Goal: Check status: Check status

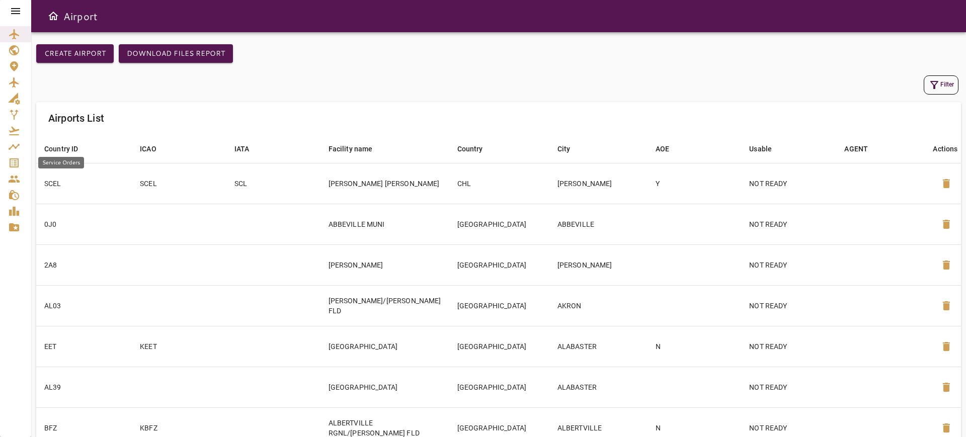
click at [10, 159] on icon "Service Orders" at bounding box center [14, 162] width 9 height 9
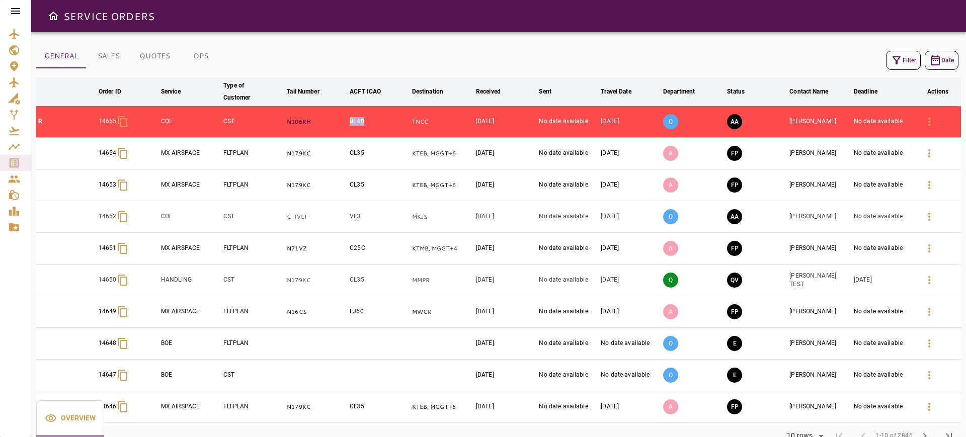
drag, startPoint x: 378, startPoint y: 123, endPoint x: 345, endPoint y: 123, distance: 32.7
click at [345, 123] on tr "R 14655 COF CST N106KH BE40 TNCC Oct 03, 2025 No date available Oct 05, 2025 O …" at bounding box center [498, 122] width 924 height 32
copy tr "BE40"
click at [923, 124] on icon "button" at bounding box center [929, 122] width 12 height 12
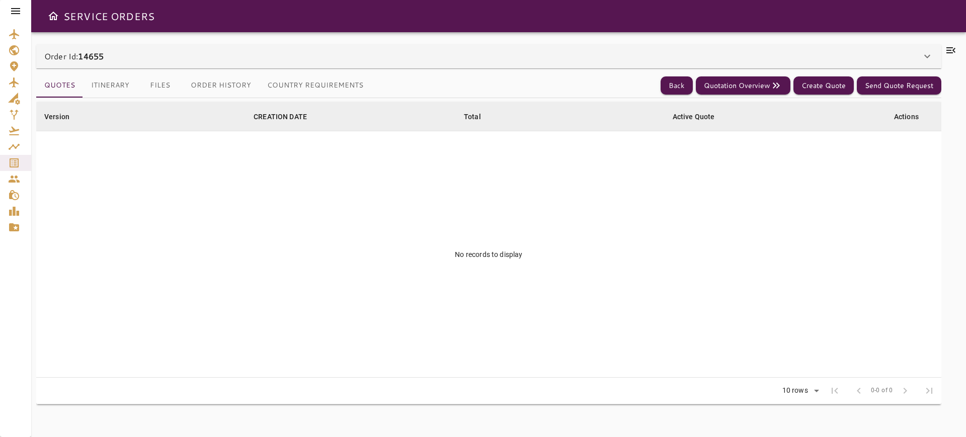
click at [888, 55] on div "Order Id: 14655" at bounding box center [482, 56] width 876 height 12
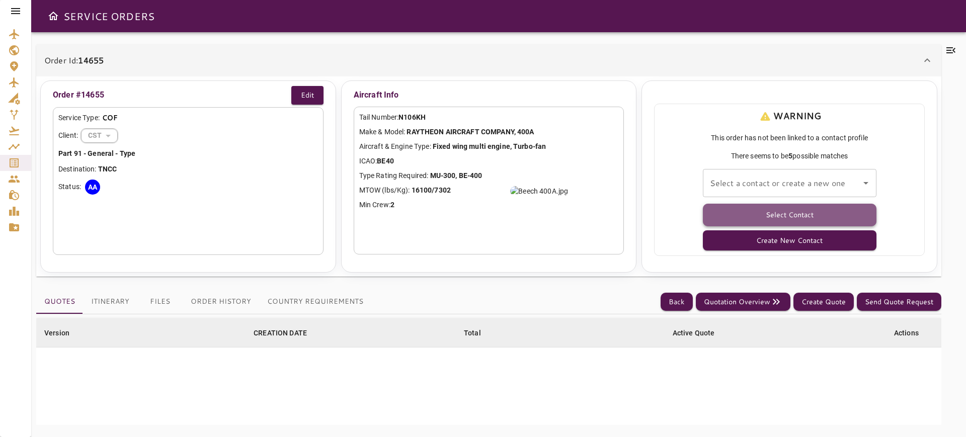
click at [829, 213] on button "Select Contact" at bounding box center [789, 215] width 173 height 23
click at [849, 193] on div "Select a contact or create a new one" at bounding box center [789, 183] width 173 height 28
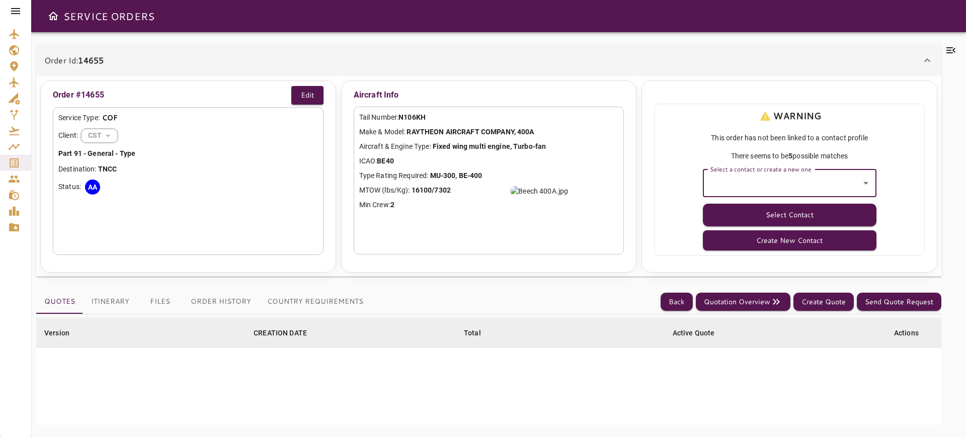
click at [863, 187] on icon "Open" at bounding box center [865, 183] width 12 height 12
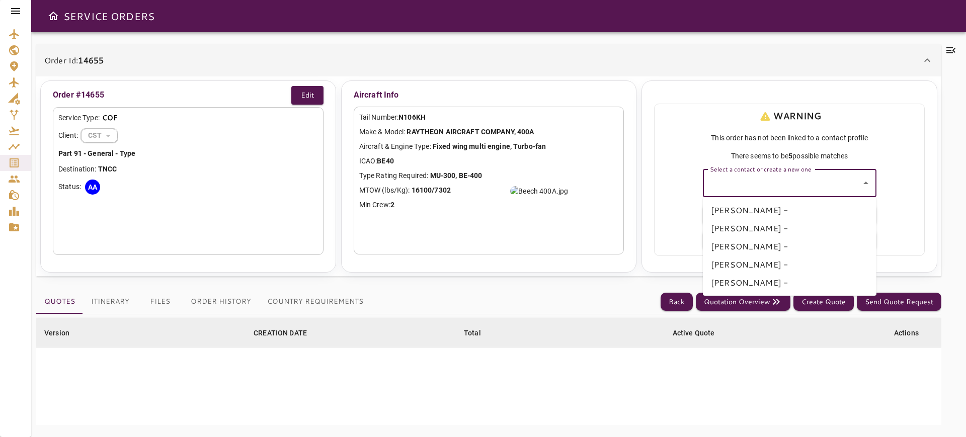
click at [835, 210] on li "RODRIGO COUTTENYE -" at bounding box center [789, 210] width 173 height 18
type input "**********"
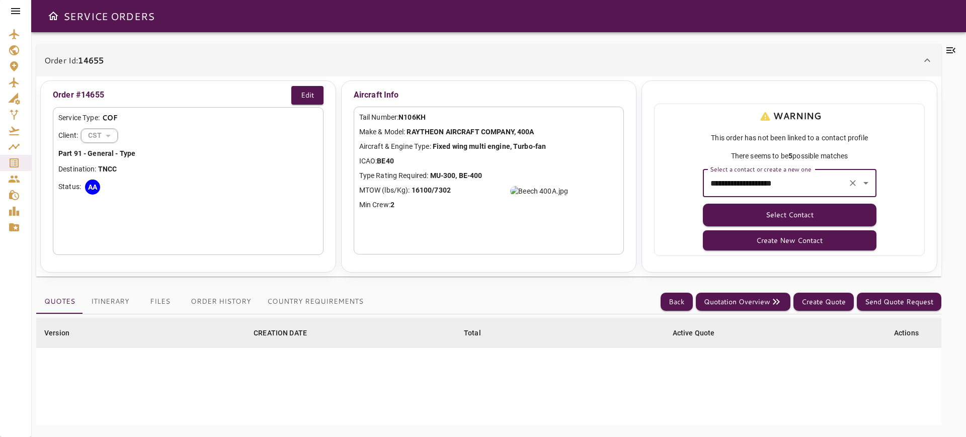
click at [796, 195] on div "**********" at bounding box center [789, 183] width 173 height 28
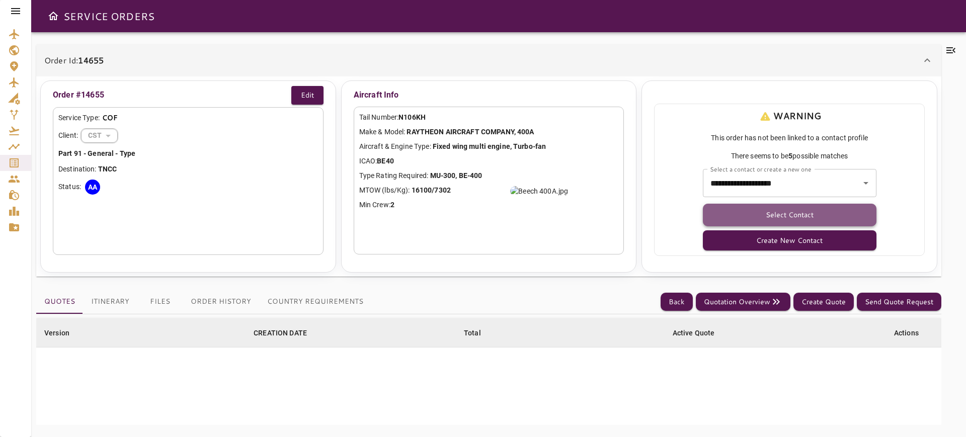
click at [796, 210] on button "Select Contact" at bounding box center [789, 215] width 173 height 23
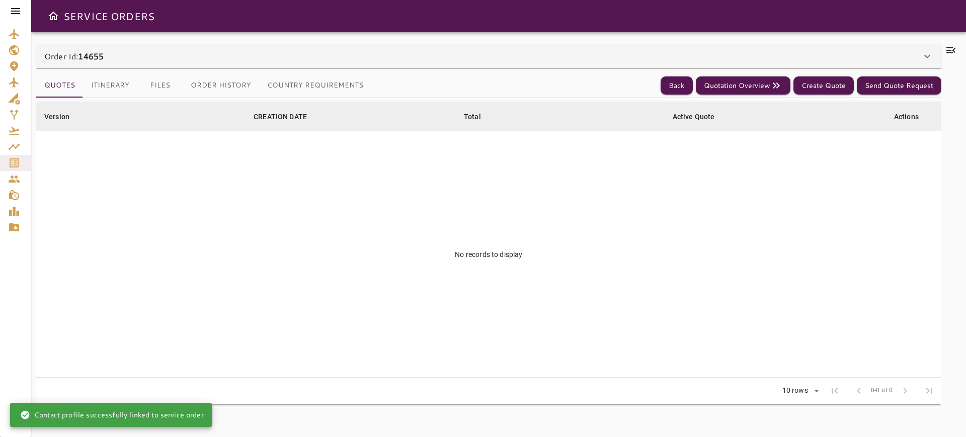
click at [946, 54] on icon at bounding box center [950, 50] width 12 height 12
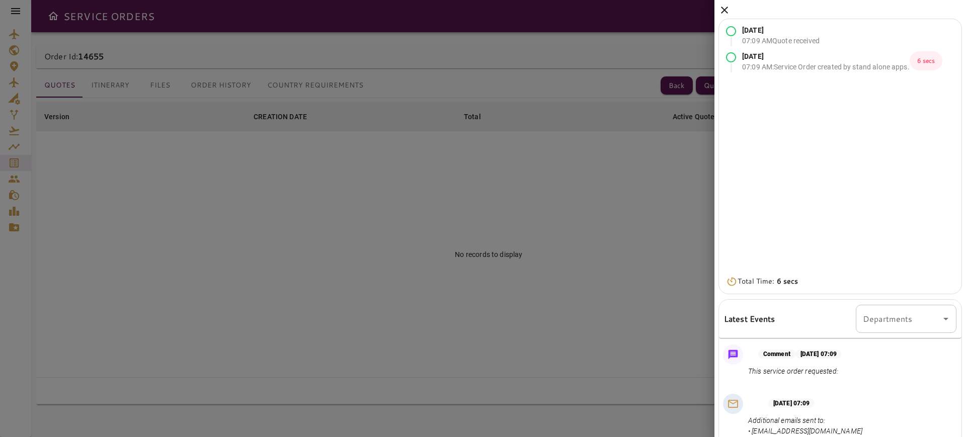
click at [733, 15] on div "[DATE] 07:09 AM Quote received [DATE] 07:09 AM : Service Order created by stand…" at bounding box center [839, 250] width 251 height 501
click at [721, 5] on icon at bounding box center [724, 10] width 12 height 12
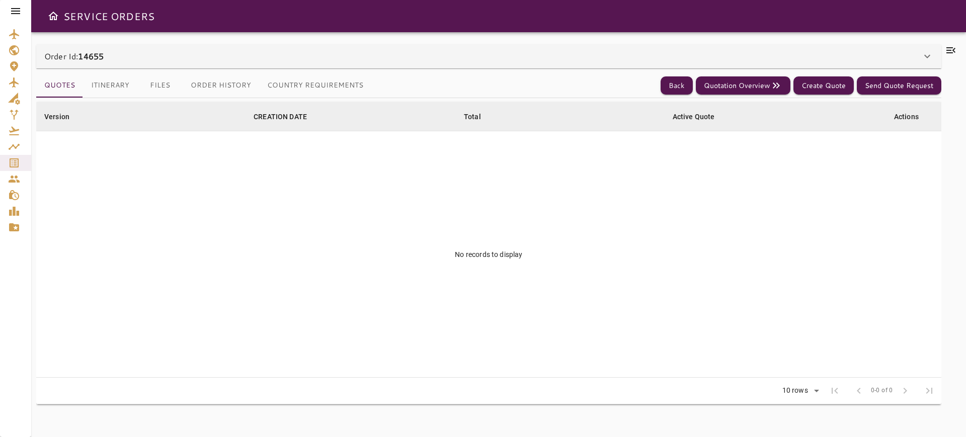
click at [738, 63] on div "Order Id: 14655" at bounding box center [488, 56] width 905 height 24
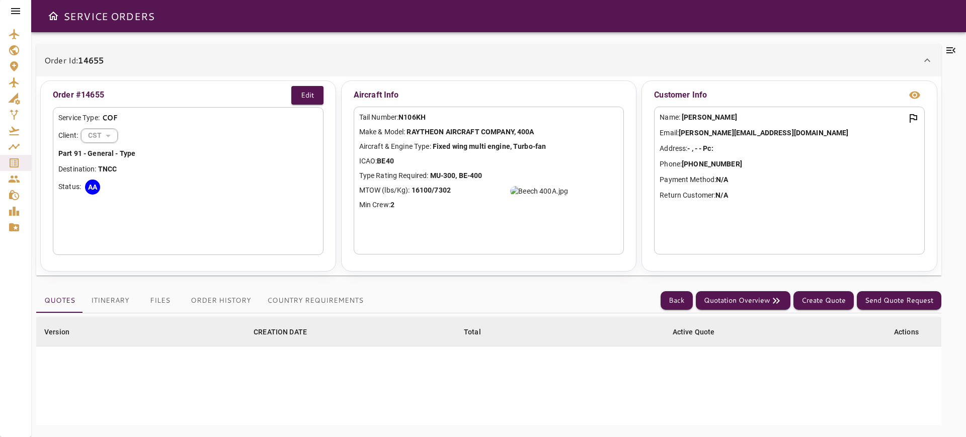
click at [738, 63] on div "Order Id: 14655" at bounding box center [482, 60] width 876 height 12
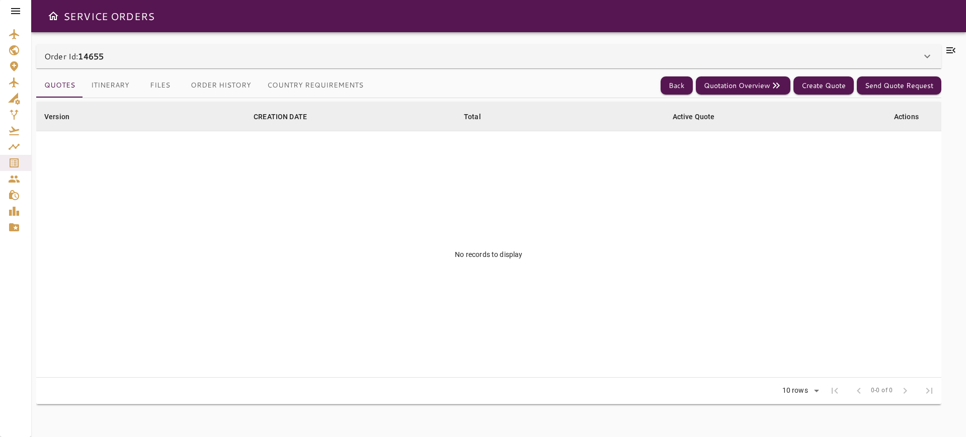
click at [953, 50] on icon at bounding box center [950, 50] width 9 height 6
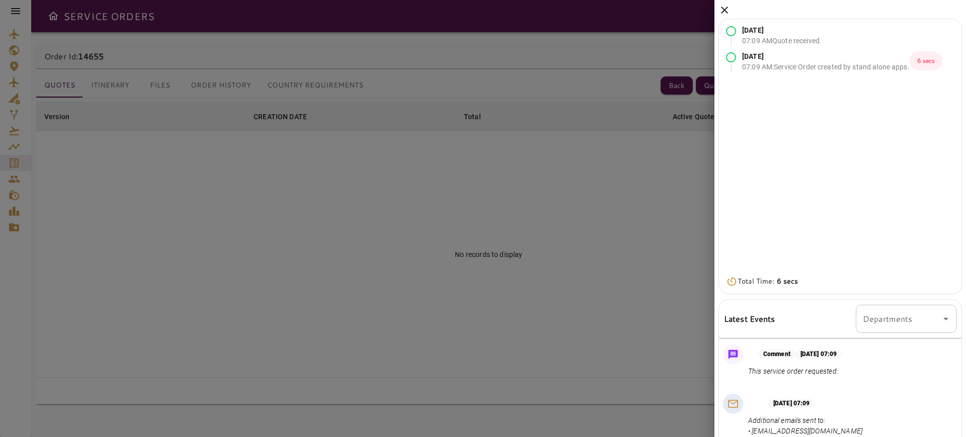
click at [729, 13] on icon at bounding box center [724, 10] width 12 height 12
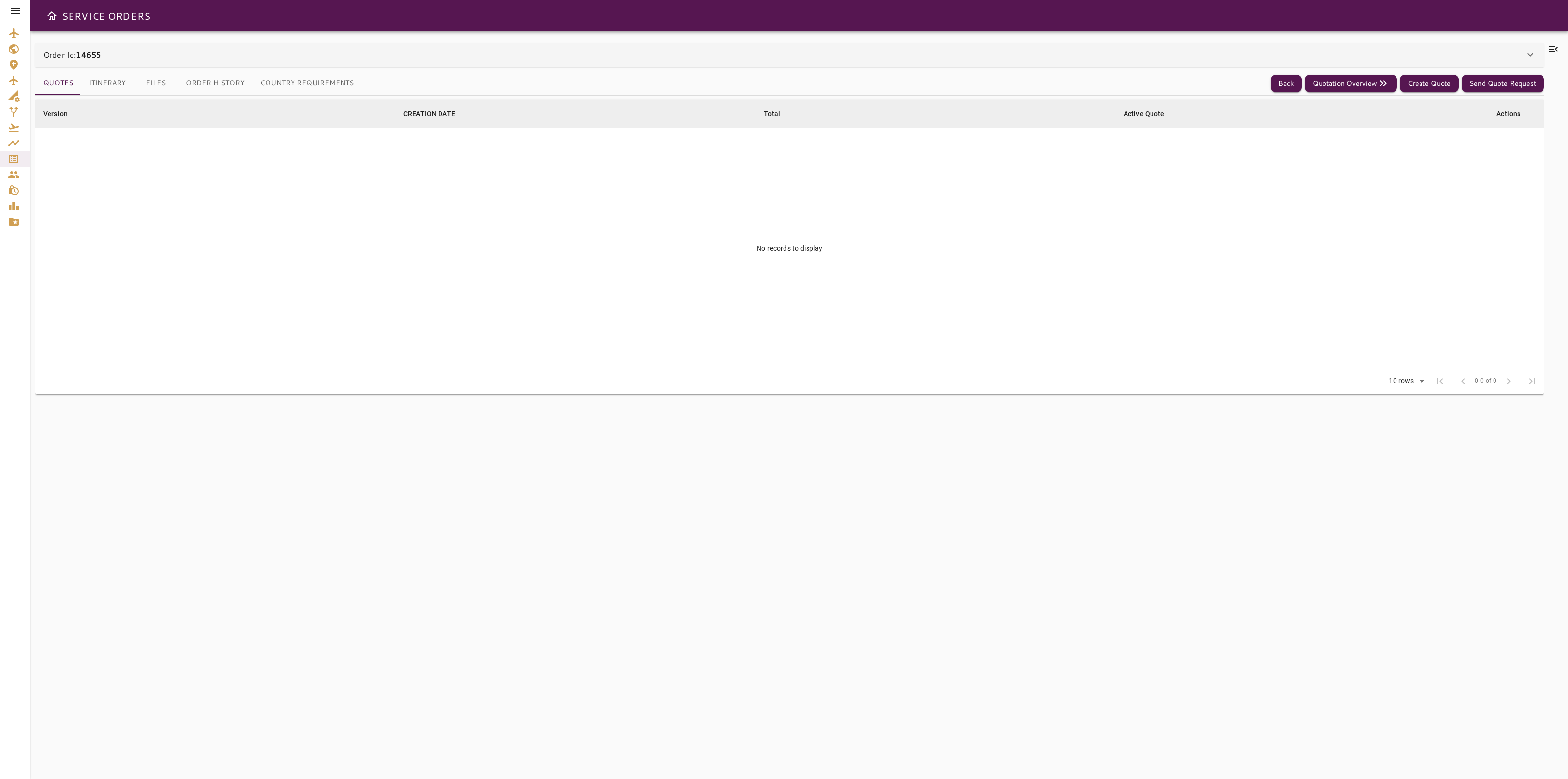
click at [256, 48] on div "Order Id: 14655" at bounding box center [789, 55] width 1509 height 23
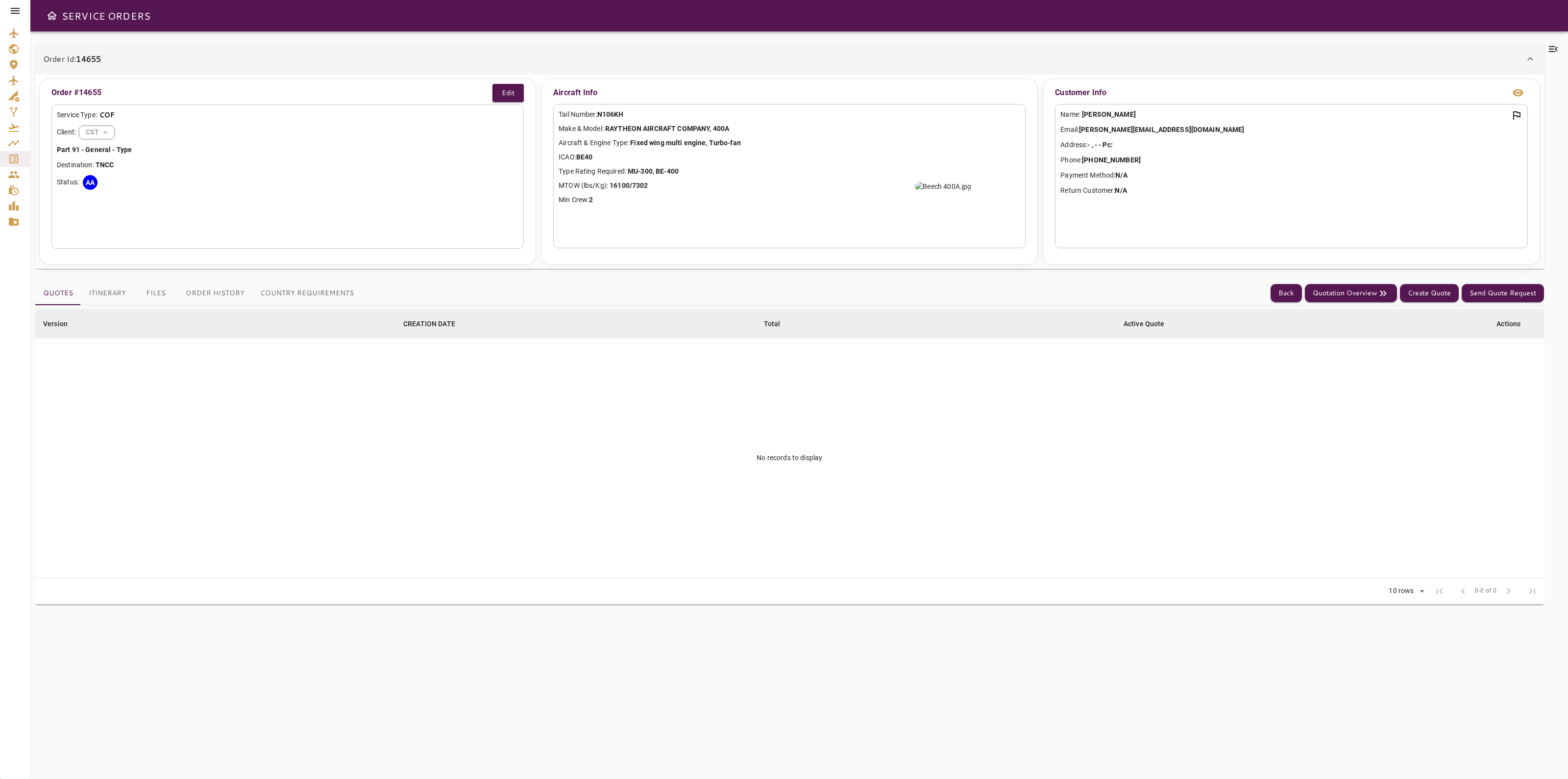
click at [1557, 56] on div at bounding box center [1554, 405] width 19 height 723
click at [1556, 51] on icon at bounding box center [1553, 49] width 12 height 12
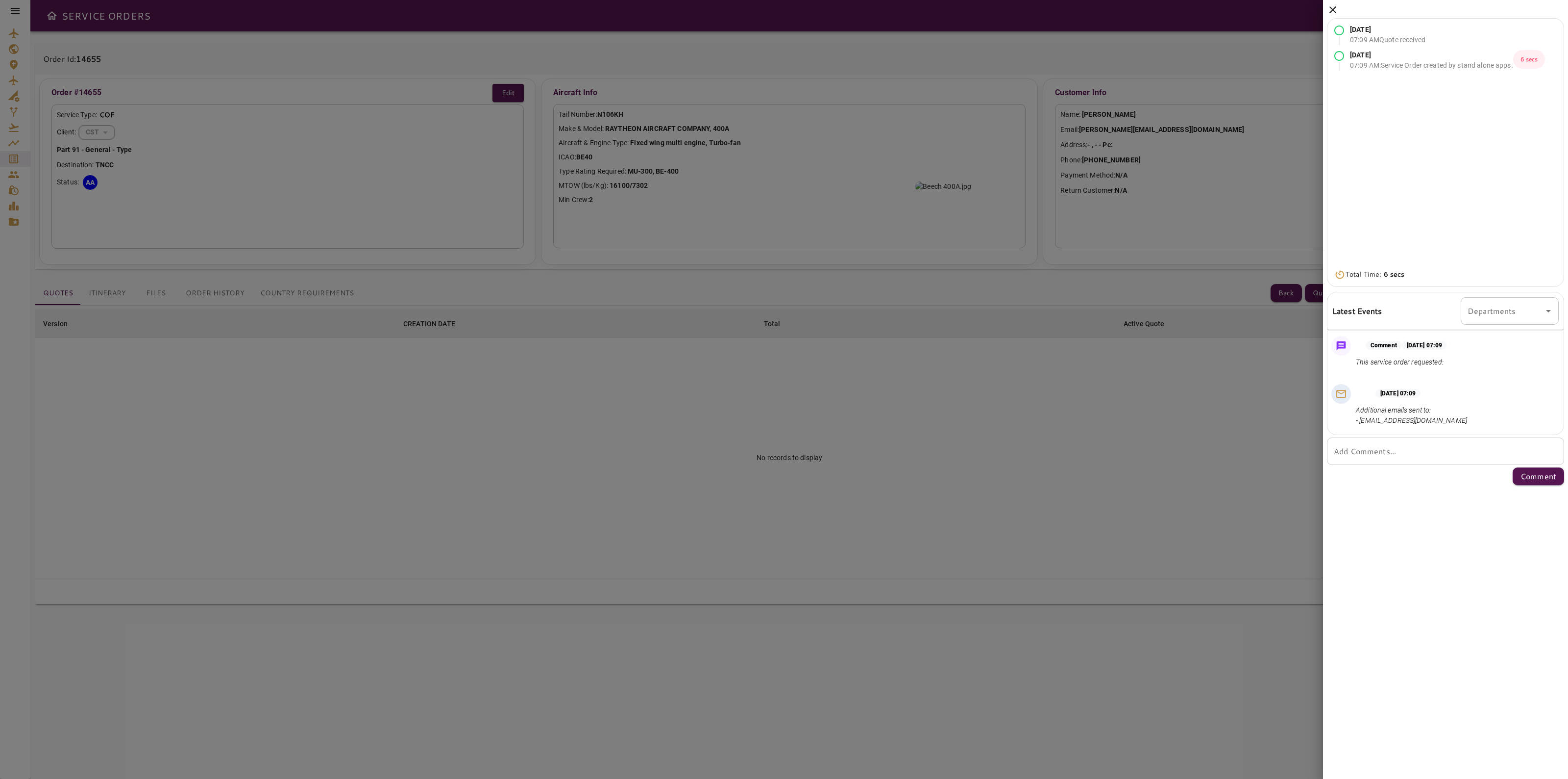
click at [1330, 12] on icon at bounding box center [1332, 10] width 7 height 7
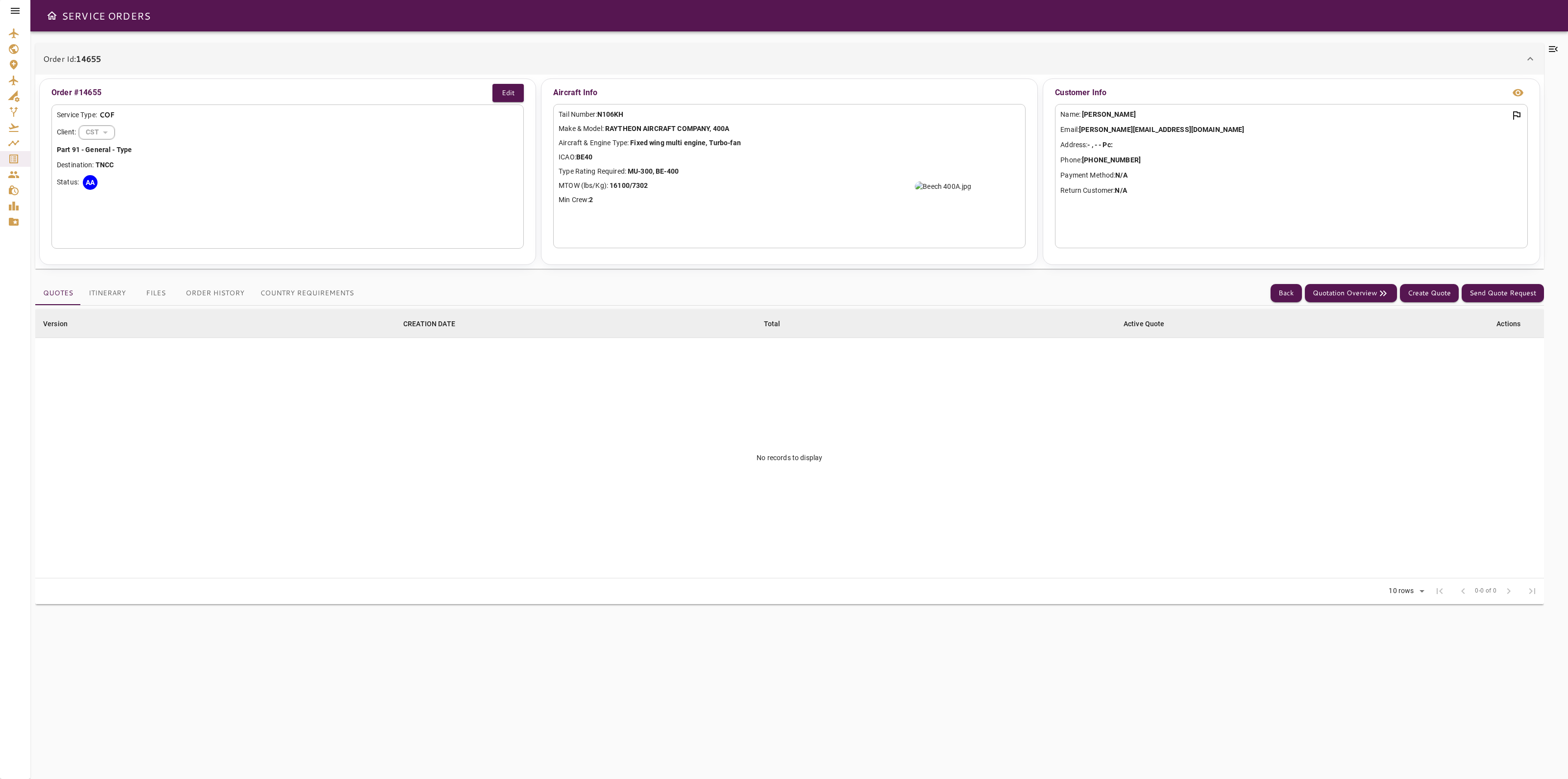
click at [1289, 282] on div "Quotes Itinerary Files Order History Country Requirements Back Quotation Overvi…" at bounding box center [789, 293] width 1509 height 24
click at [1290, 288] on button "Back" at bounding box center [1286, 292] width 31 height 19
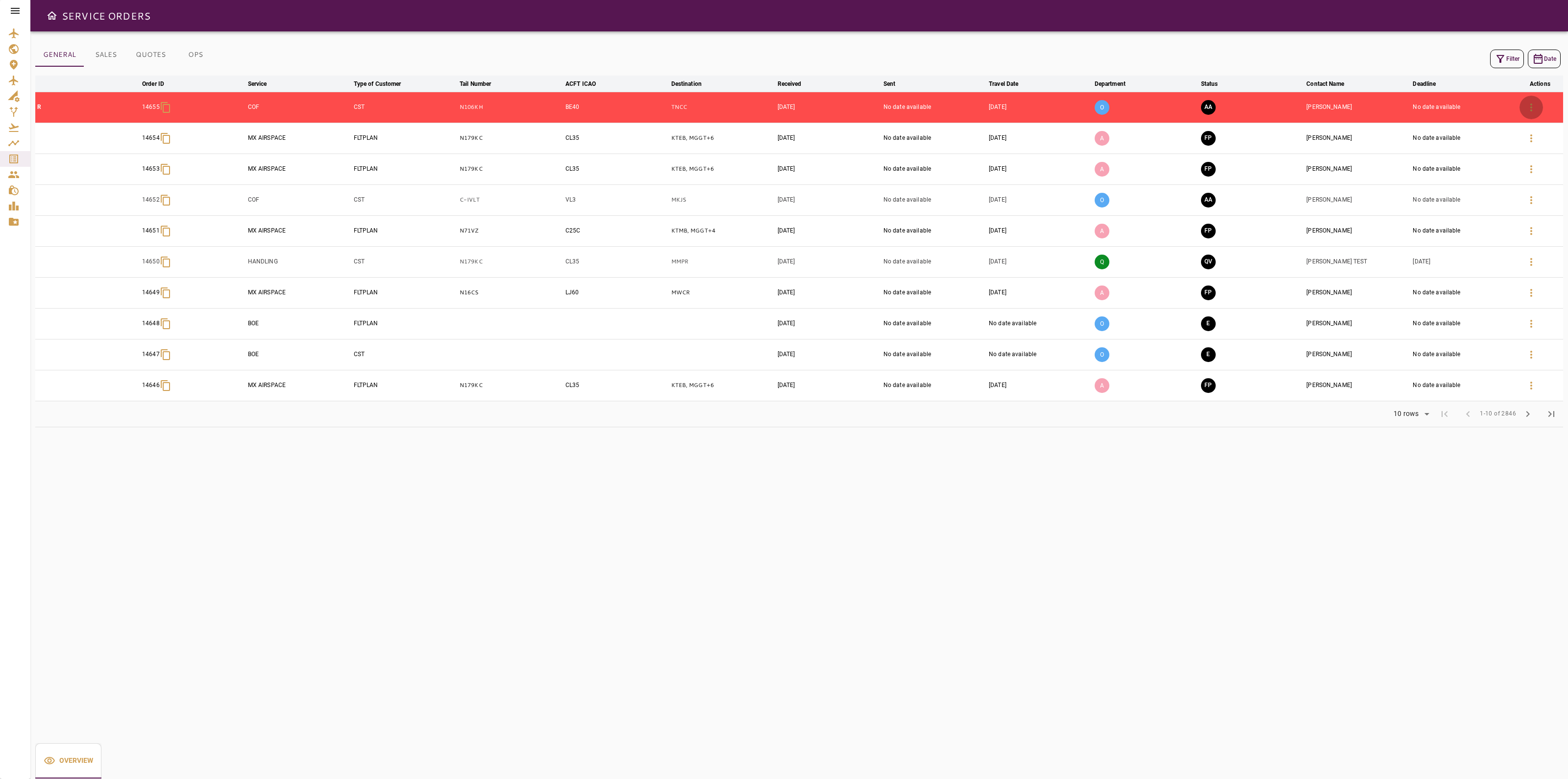
click at [1535, 104] on icon "button" at bounding box center [1531, 107] width 12 height 12
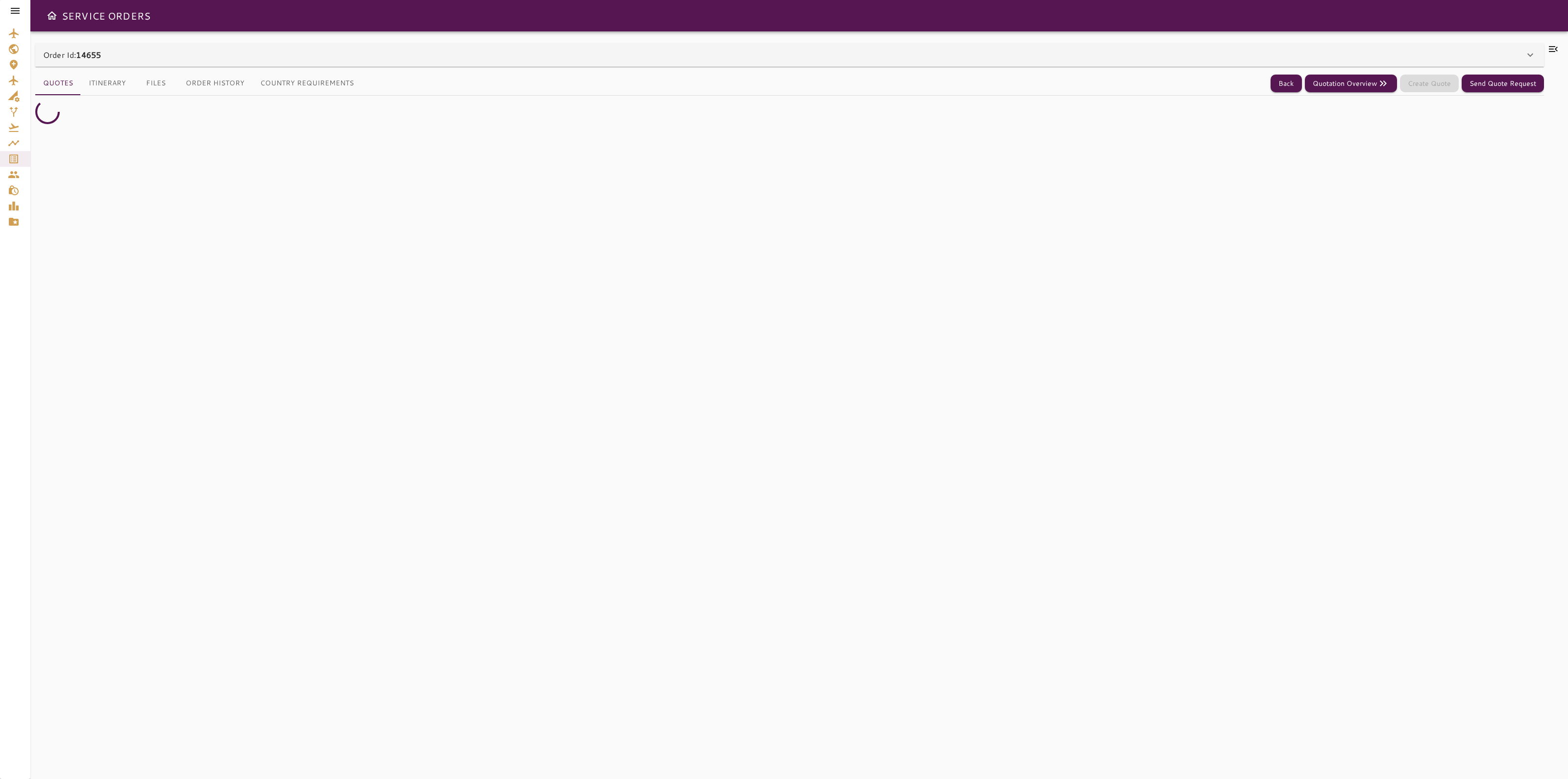
click at [1482, 52] on div "Order Id: 14655" at bounding box center [784, 55] width 1481 height 12
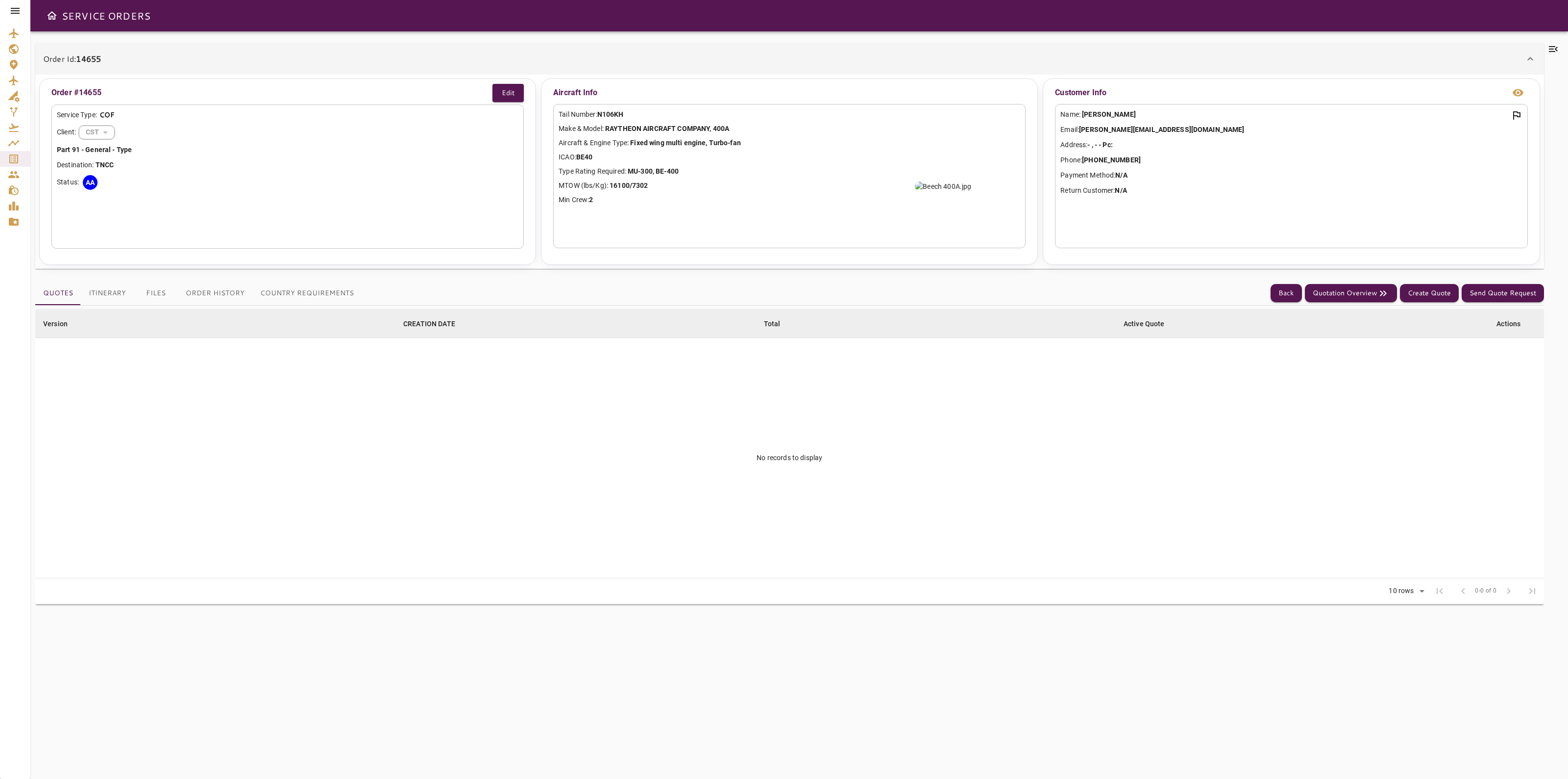
click at [1482, 52] on div "Order Id: 14655" at bounding box center [789, 58] width 1509 height 31
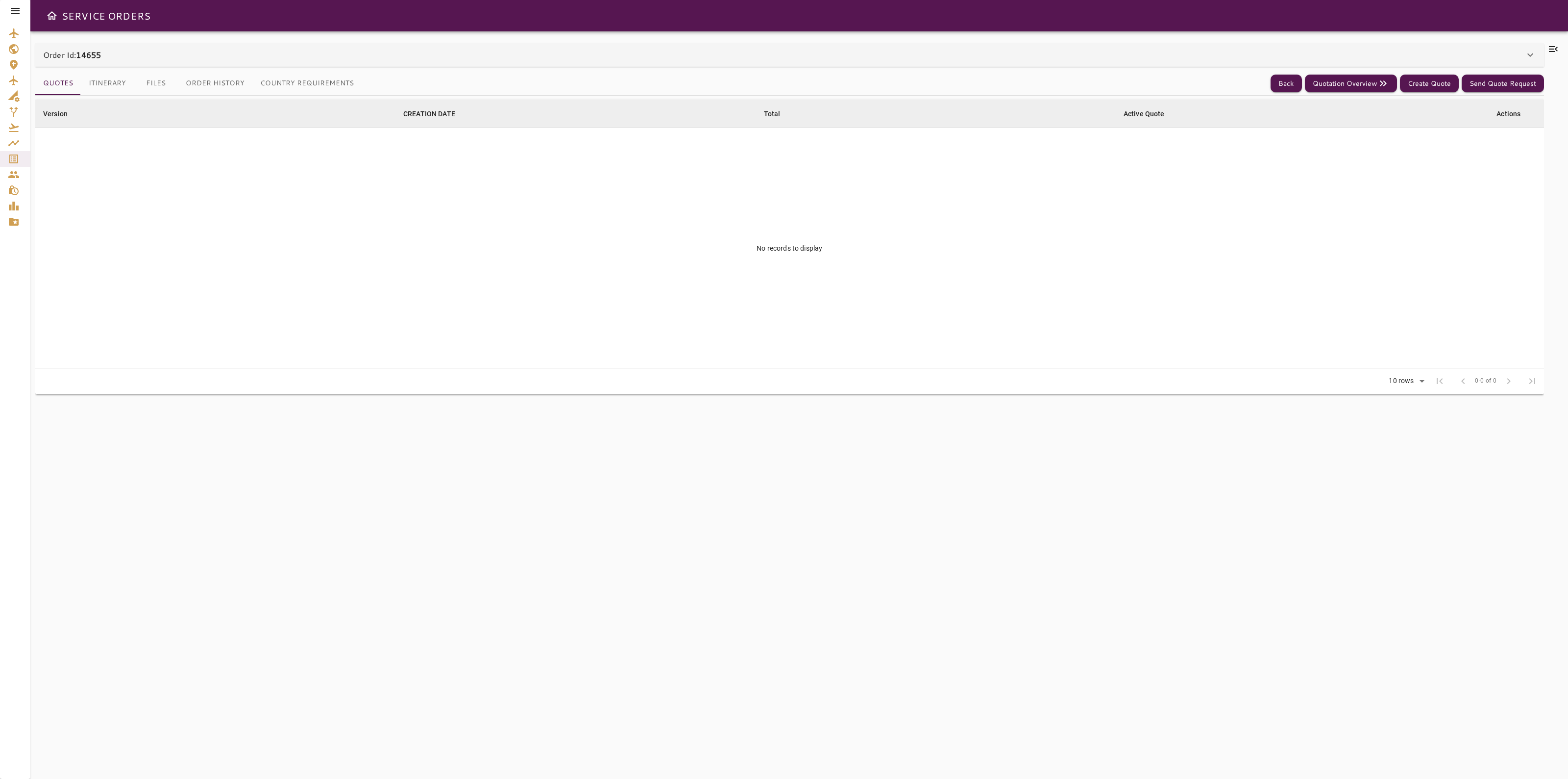
click at [1557, 46] on icon at bounding box center [1553, 49] width 12 height 12
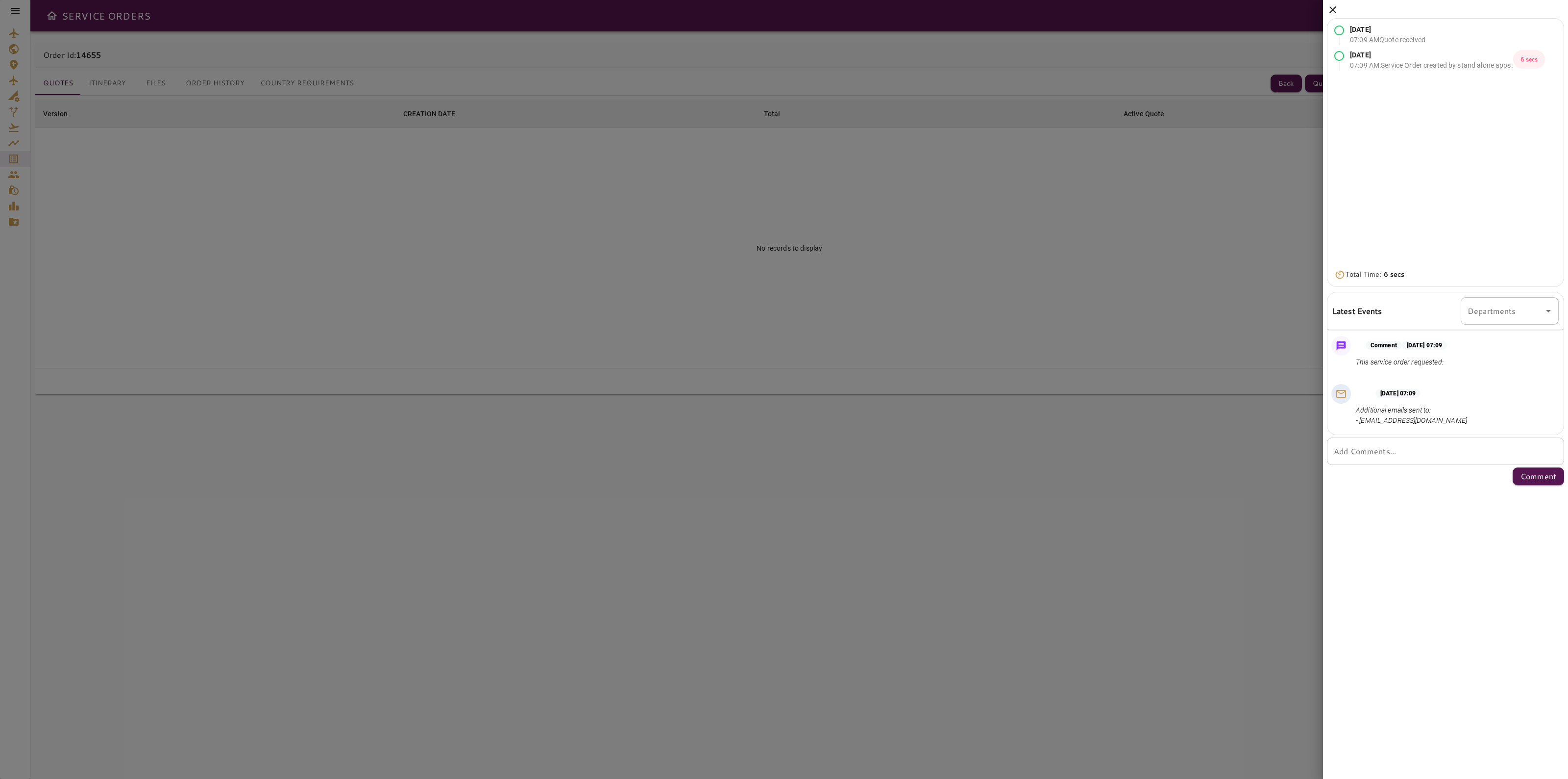
click at [1557, 46] on div "[DATE] 07:09 AM Quote received [DATE] 07:09 AM : Service Order created by stand…" at bounding box center [1443, 141] width 230 height 245
click at [1336, 12] on icon at bounding box center [1333, 10] width 12 height 12
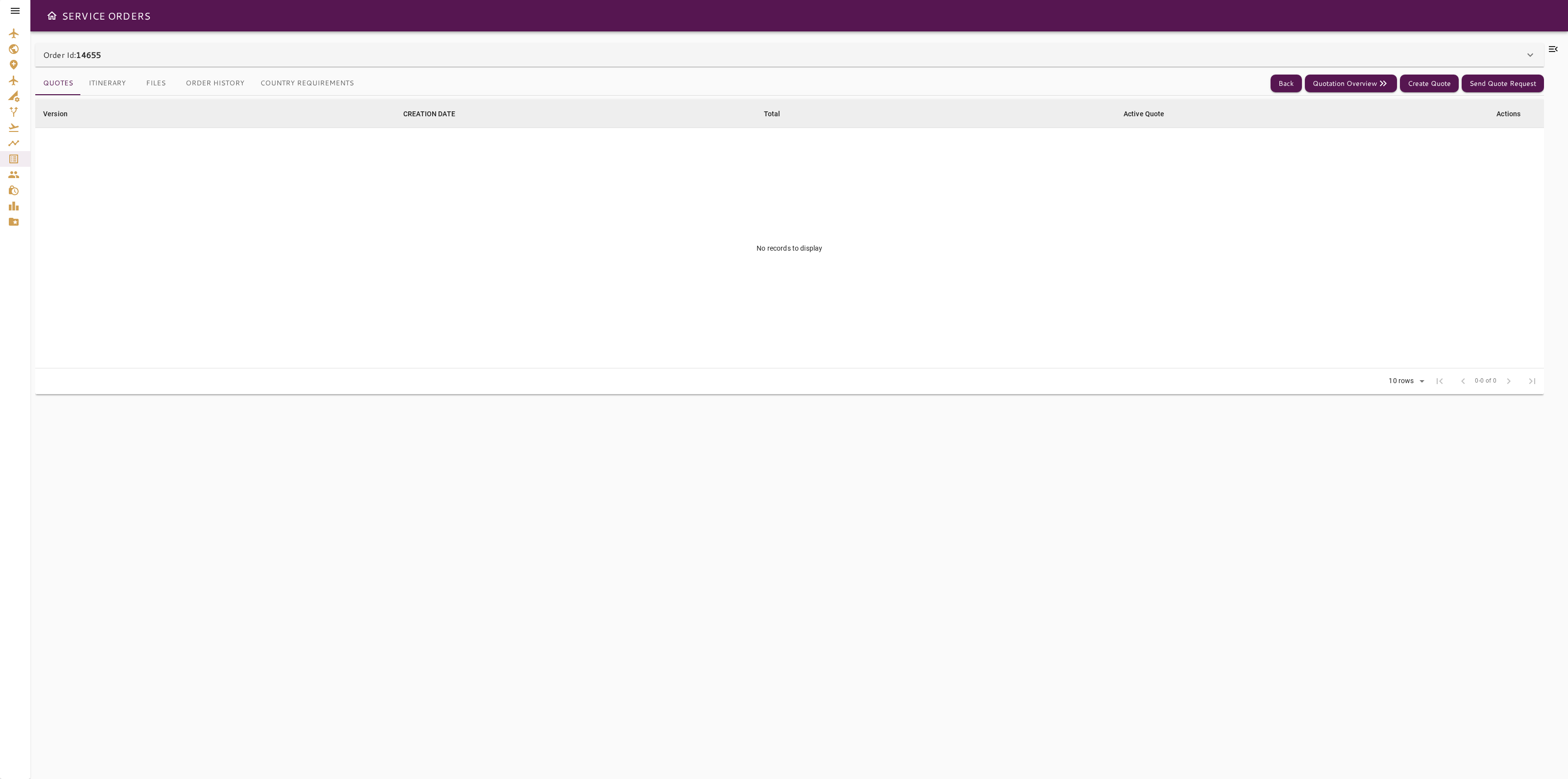
click at [1105, 61] on div "Order Id: 14655" at bounding box center [789, 55] width 1509 height 23
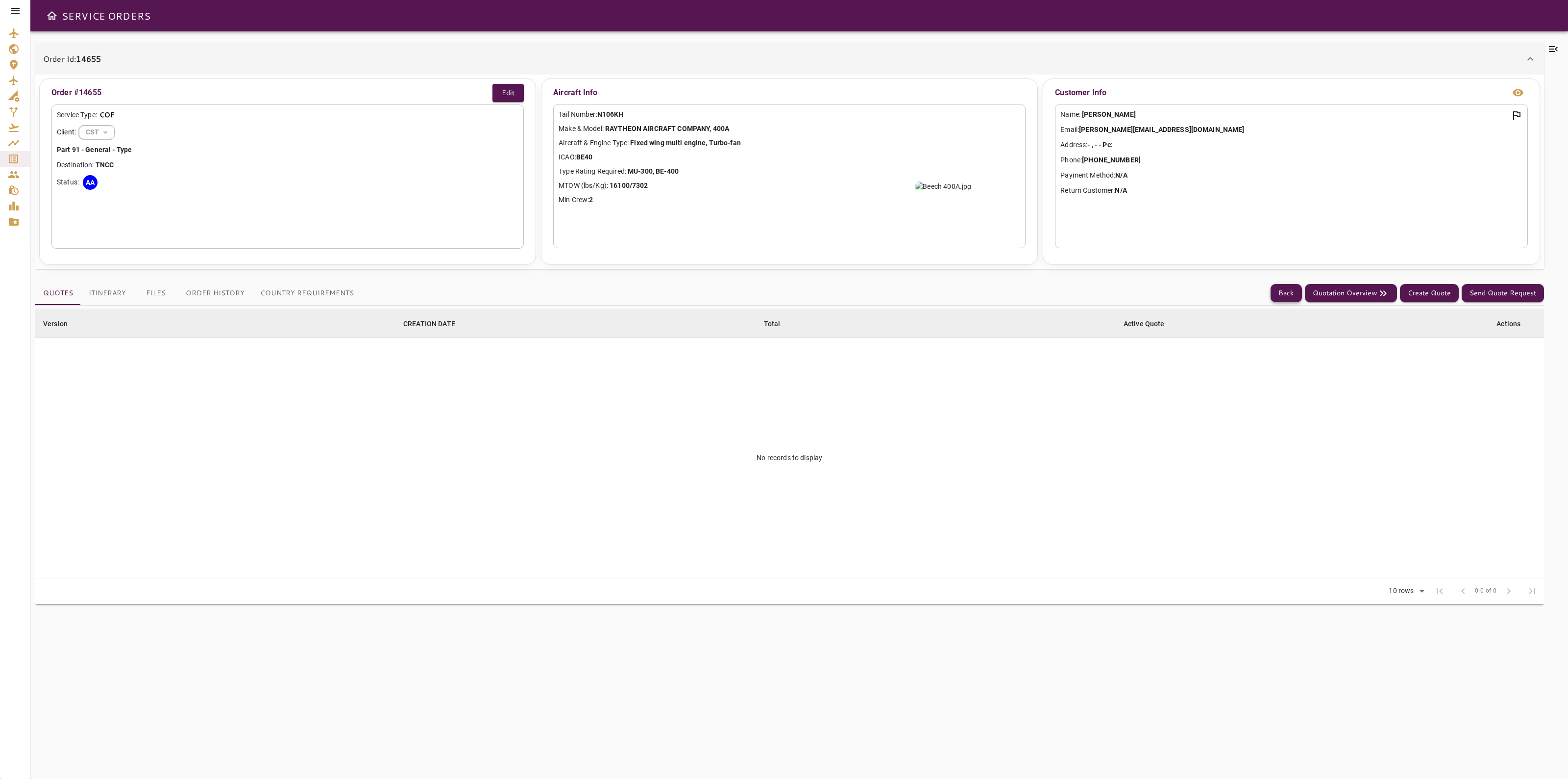
click at [1275, 290] on button "Back" at bounding box center [1286, 292] width 31 height 19
